Goal: Information Seeking & Learning: Learn about a topic

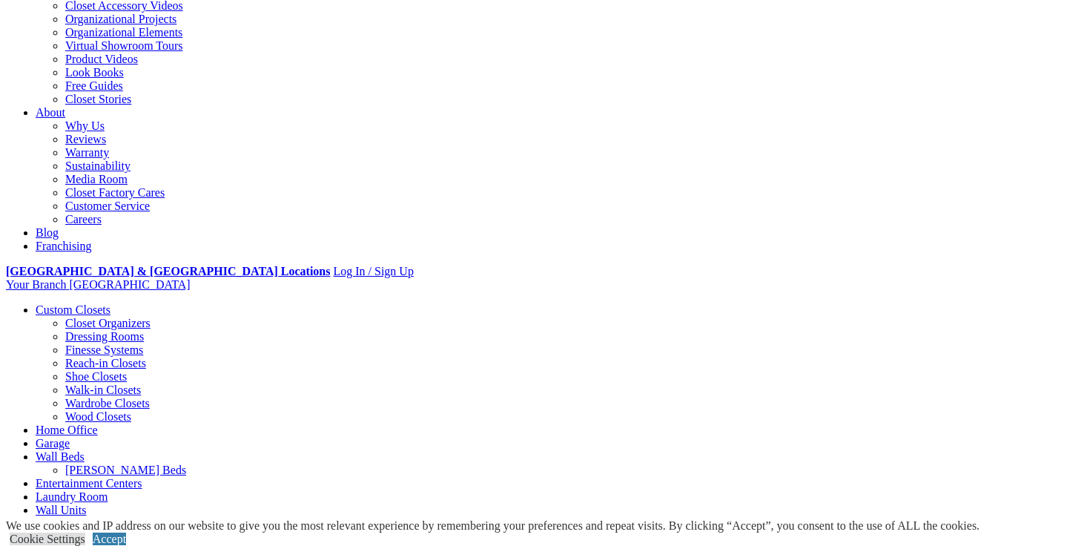
scroll to position [294, 0]
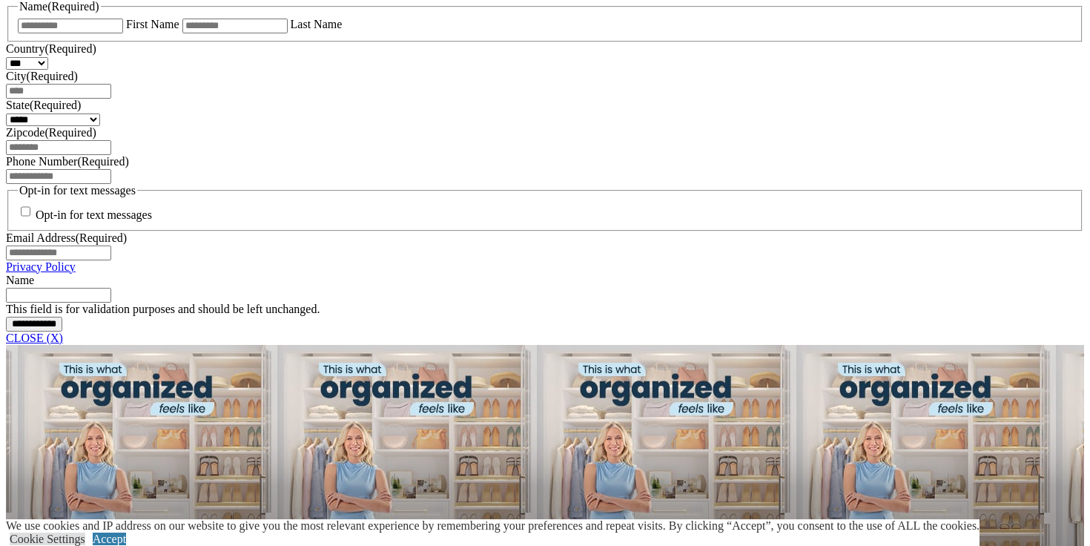
scroll to position [1041, 0]
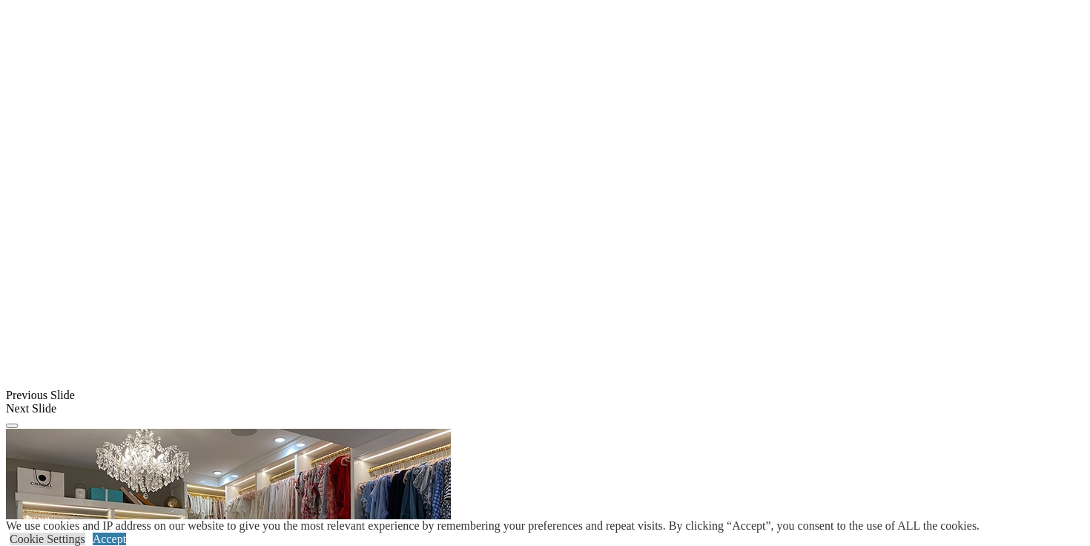
scroll to position [1093, 0]
